Goal: Task Accomplishment & Management: Use online tool/utility

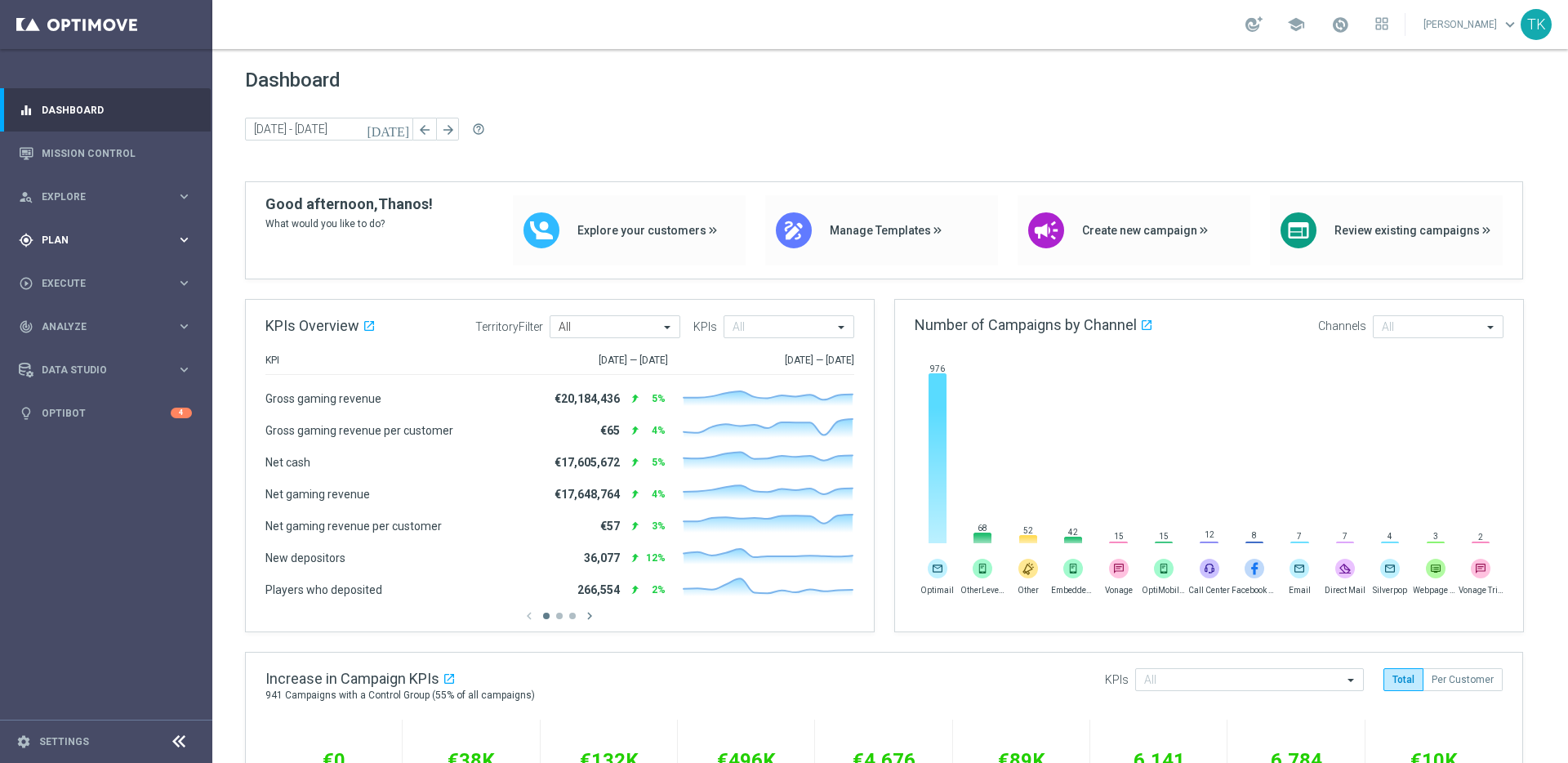
click at [159, 245] on span "Plan" at bounding box center [109, 240] width 135 height 10
click at [153, 318] on span "Templates" at bounding box center [101, 322] width 117 height 10
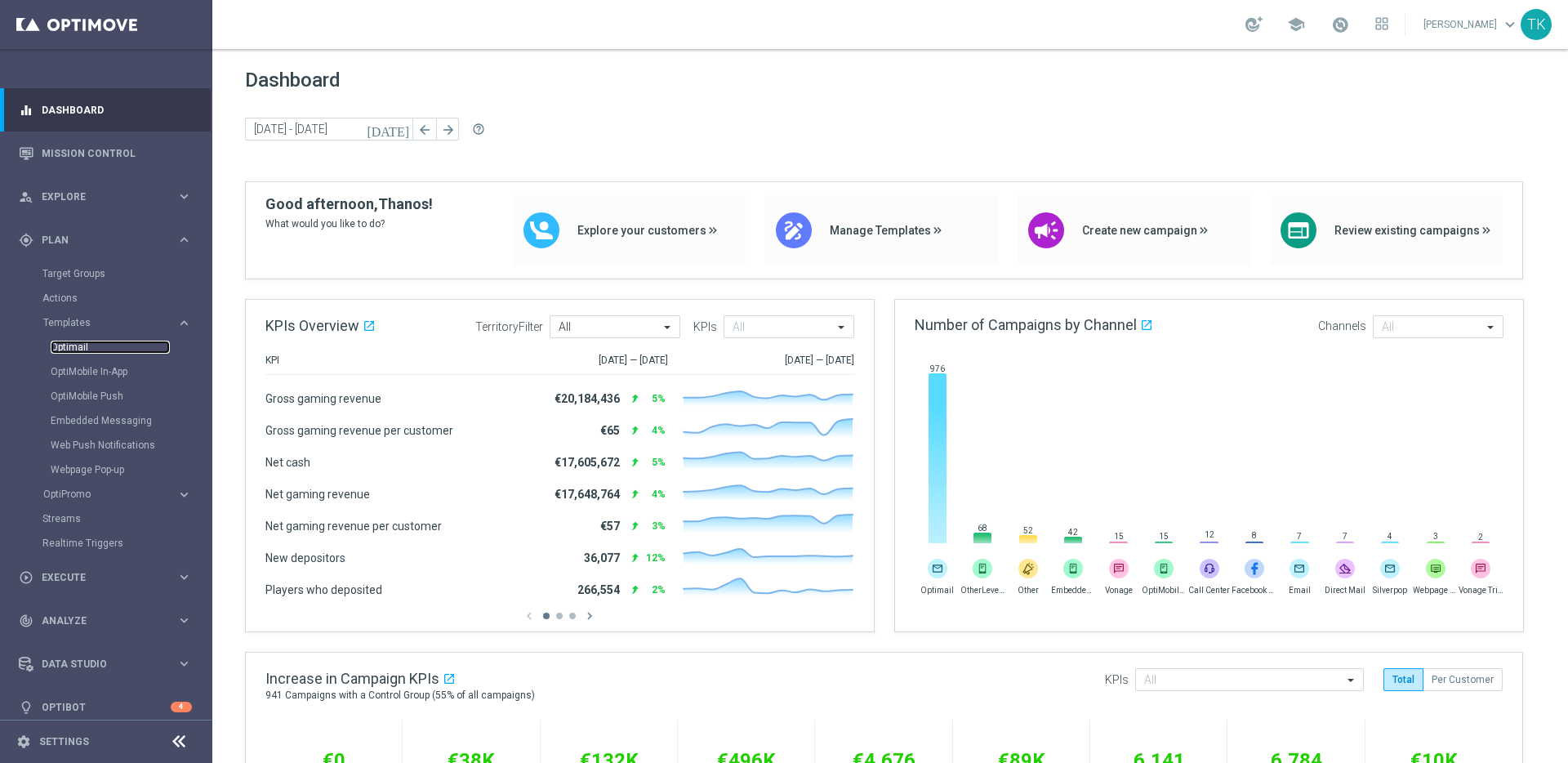
click at [72, 345] on link "Optimail" at bounding box center [110, 347] width 119 height 13
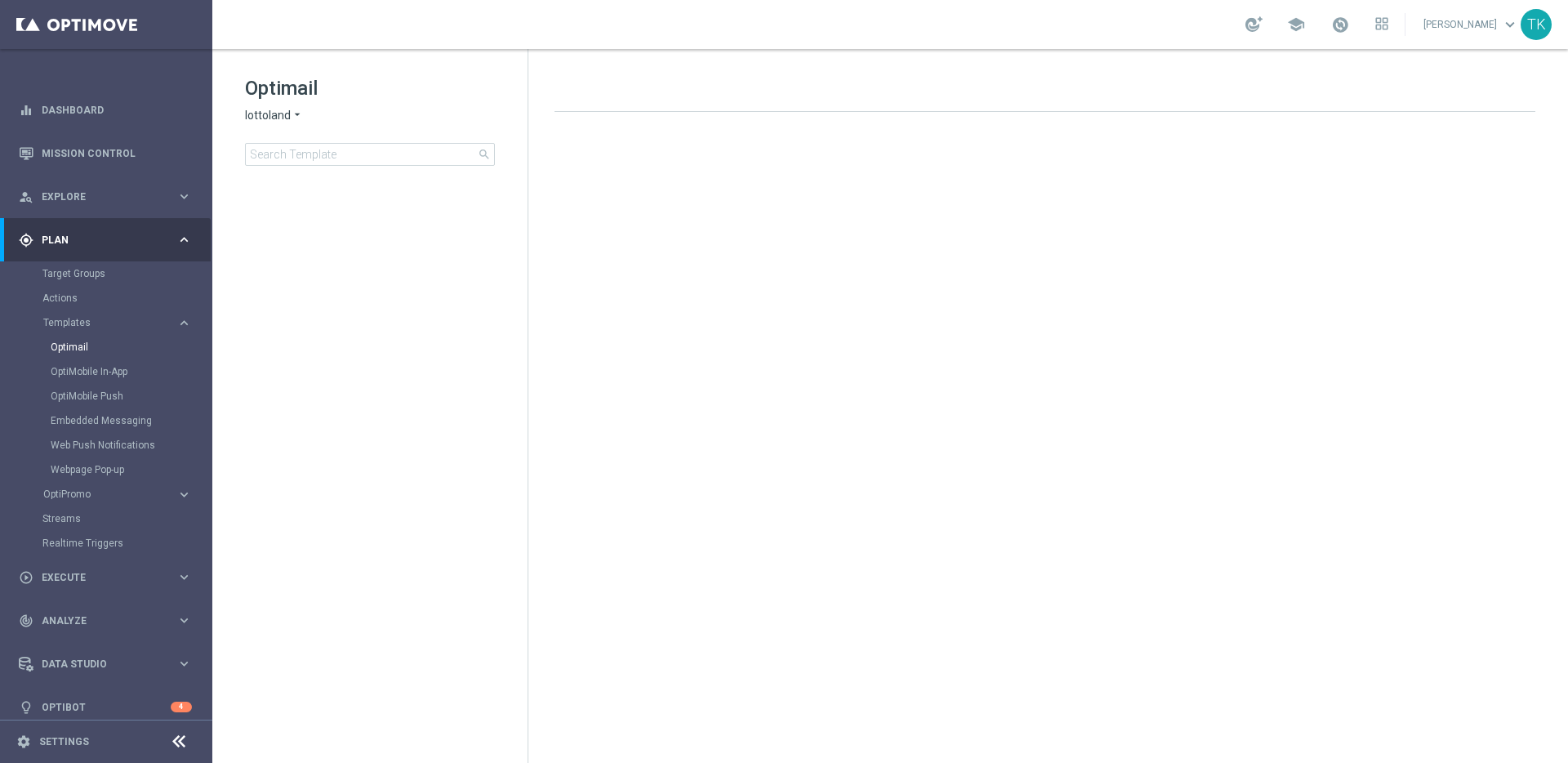
click at [270, 112] on span "lottoland" at bounding box center [268, 115] width 46 height 16
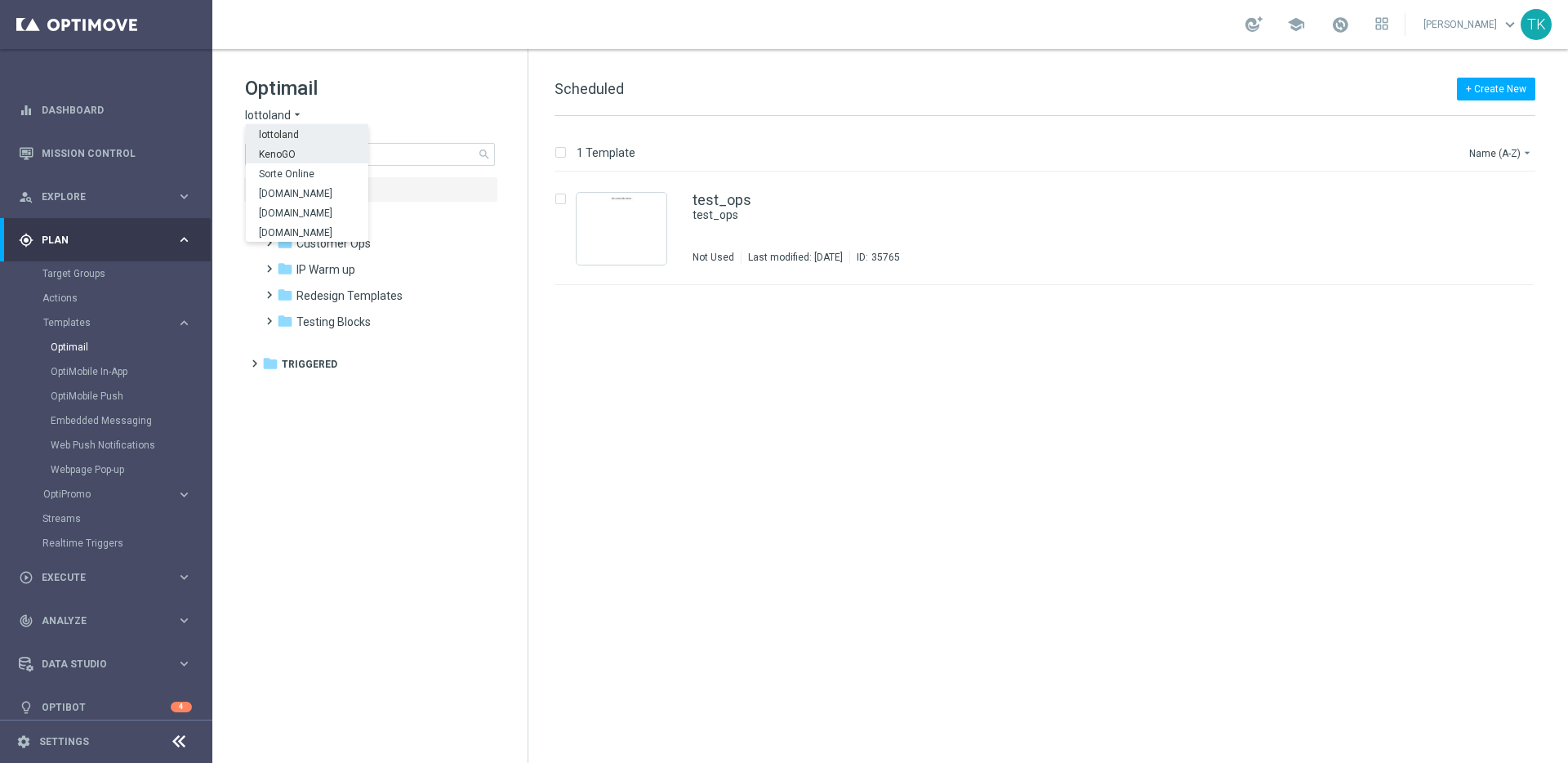
click at [299, 156] on div "KenoGO" at bounding box center [308, 154] width 123 height 20
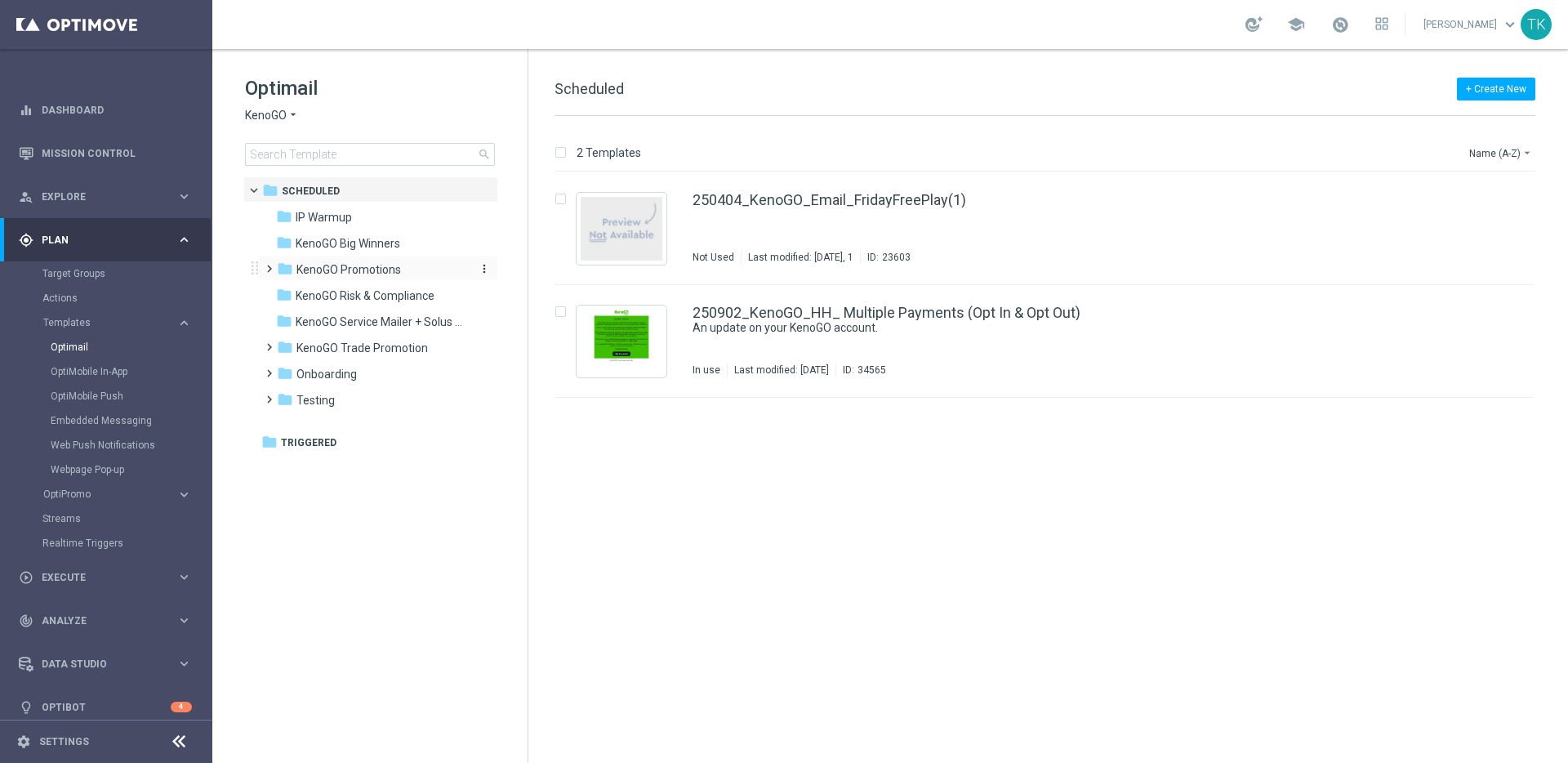
click at [358, 269] on span "KenoGO Promotions" at bounding box center [348, 270] width 105 height 15
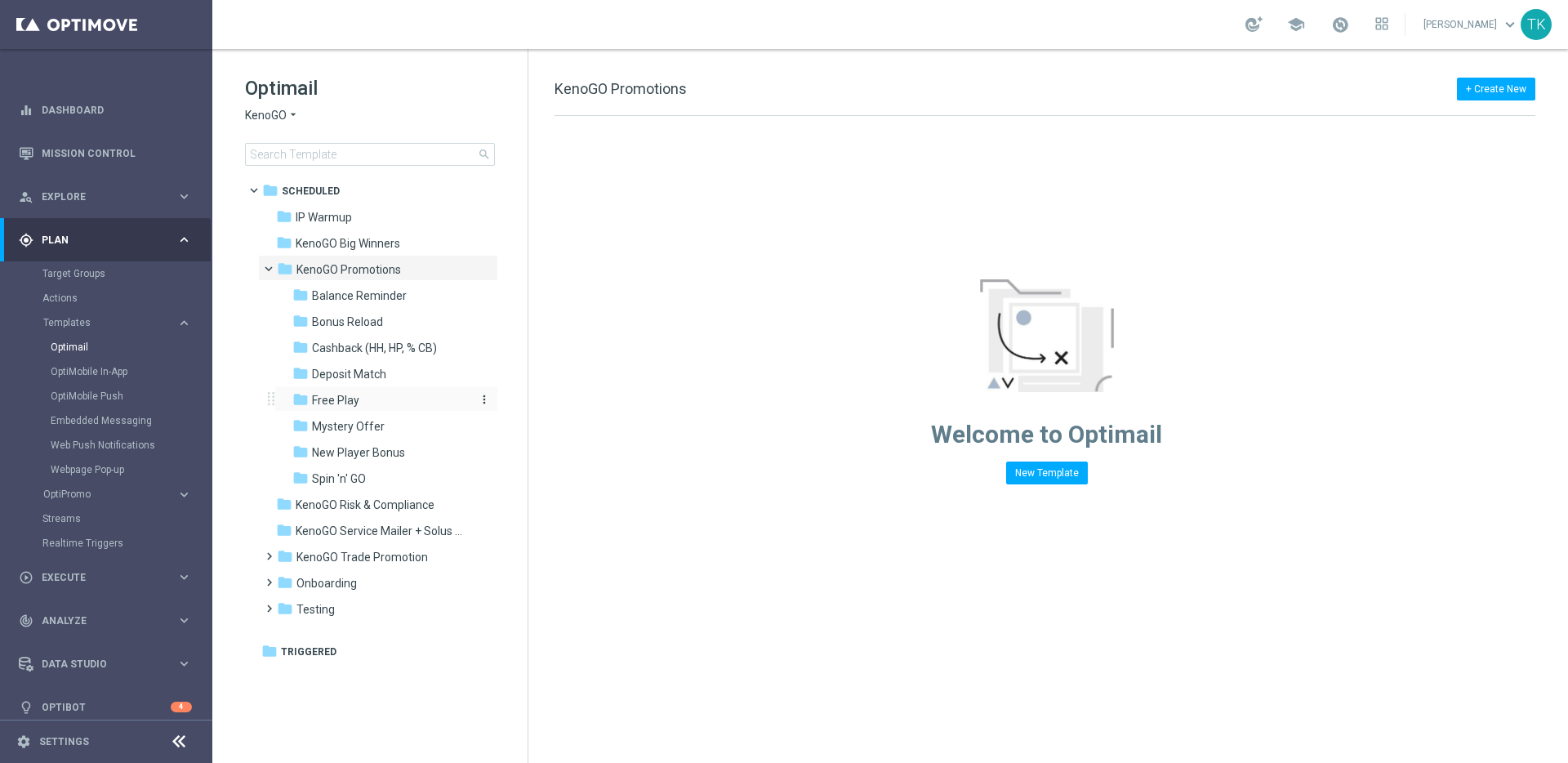
click at [350, 400] on span "Free Play" at bounding box center [335, 400] width 47 height 15
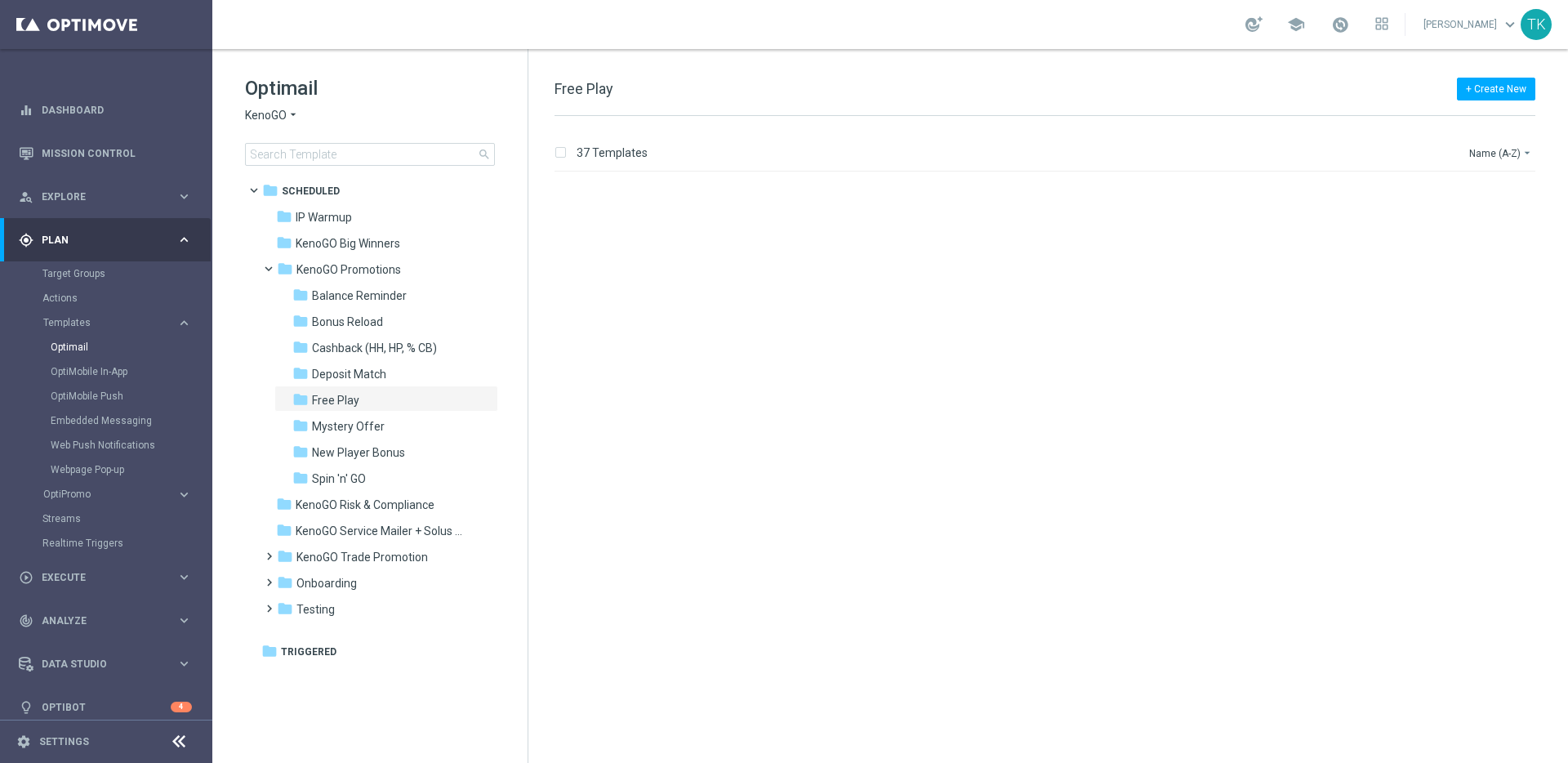
scroll to position [1629, 0]
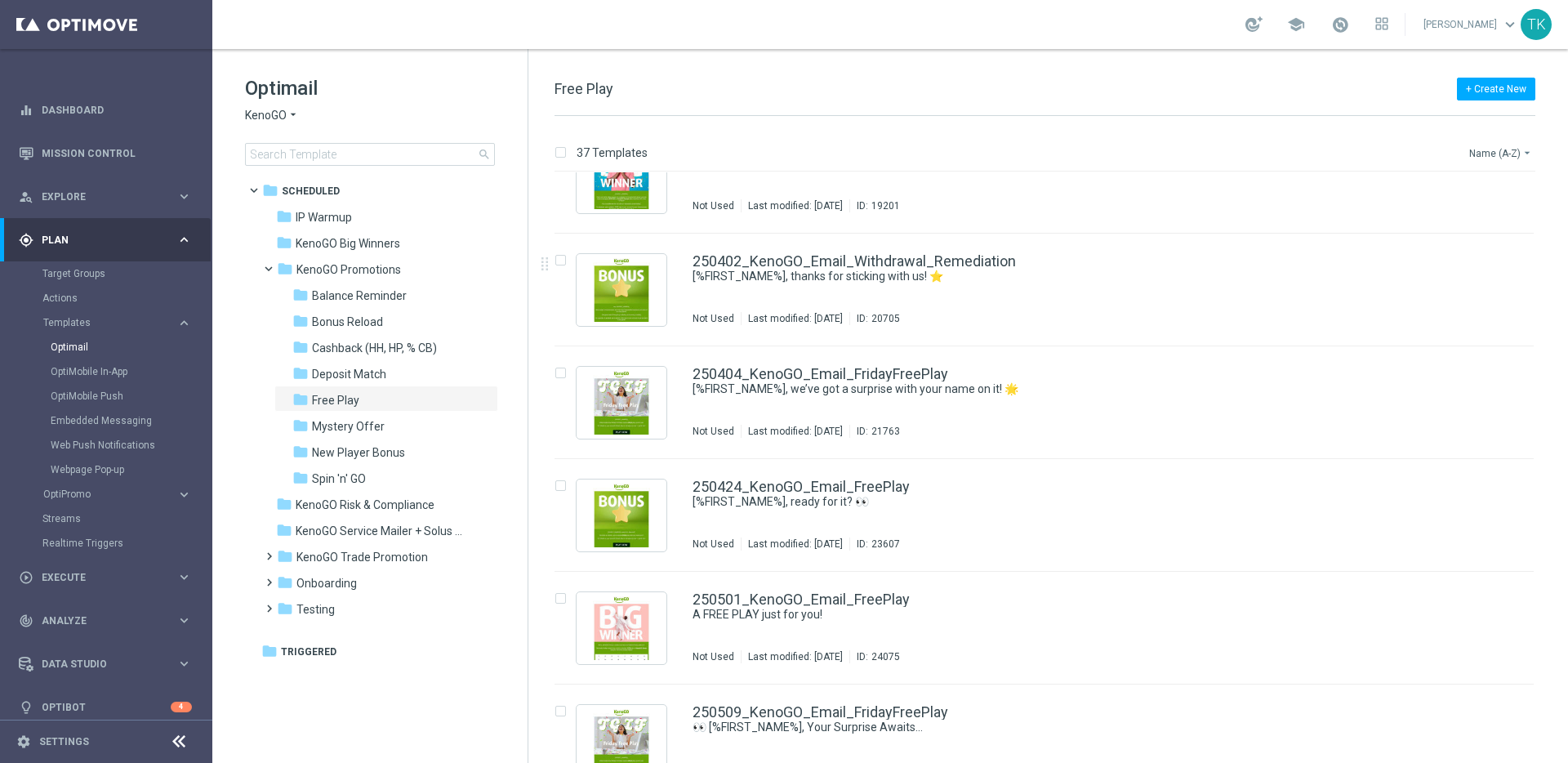
click at [1501, 152] on button "Name (A-Z) arrow_drop_down" at bounding box center [1501, 153] width 68 height 20
click at [1505, 226] on span "Date Modified (Newest)" at bounding box center [1472, 226] width 110 height 11
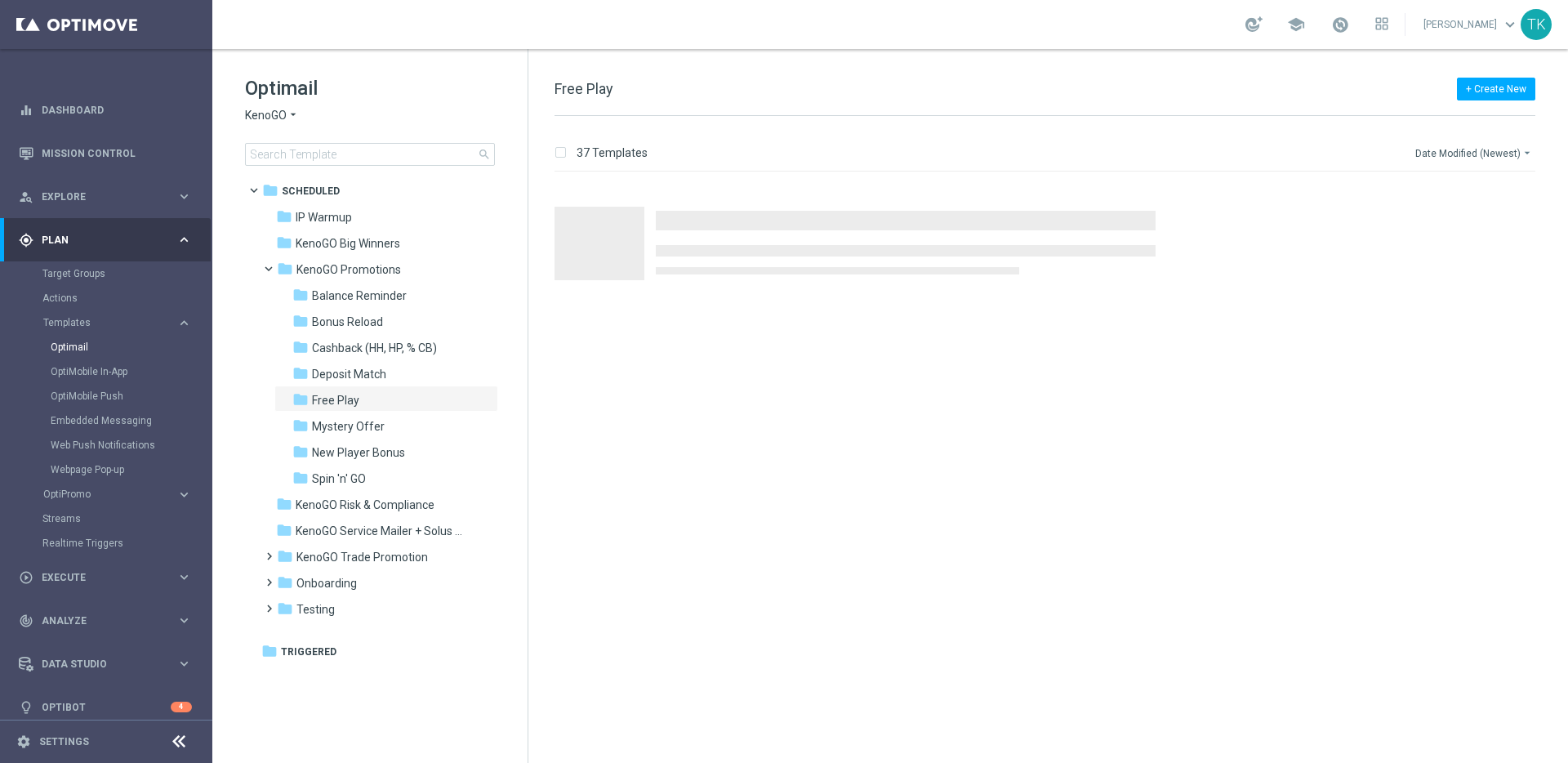
scroll to position [0, 0]
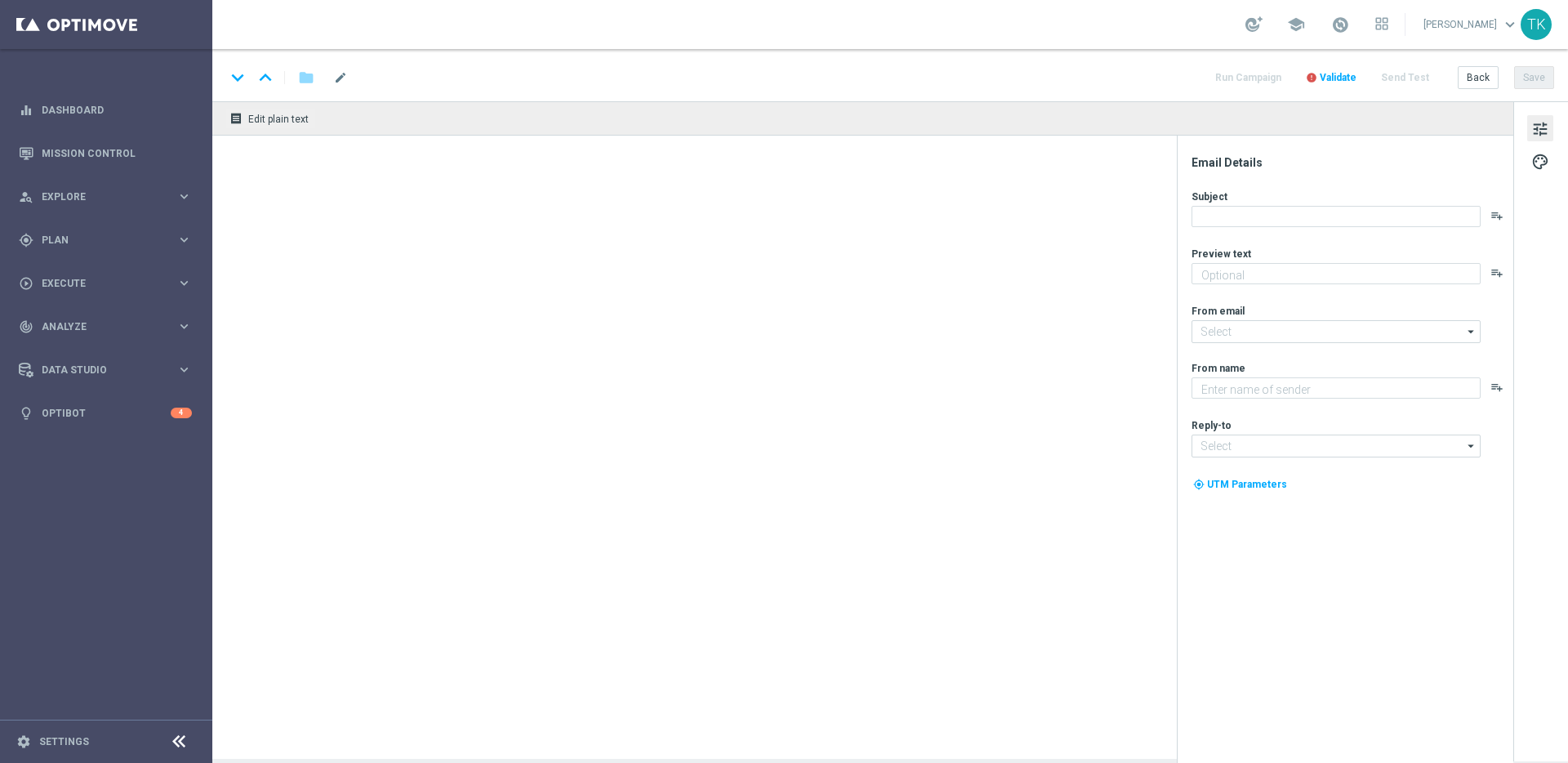
type textarea "Gear up for an exciting Friday with us!"
type input "mail@crm.kenogo.com.au"
type textarea "KenoGO"
type input "support@kenogo.com.au"
